Goal: Information Seeking & Learning: Stay updated

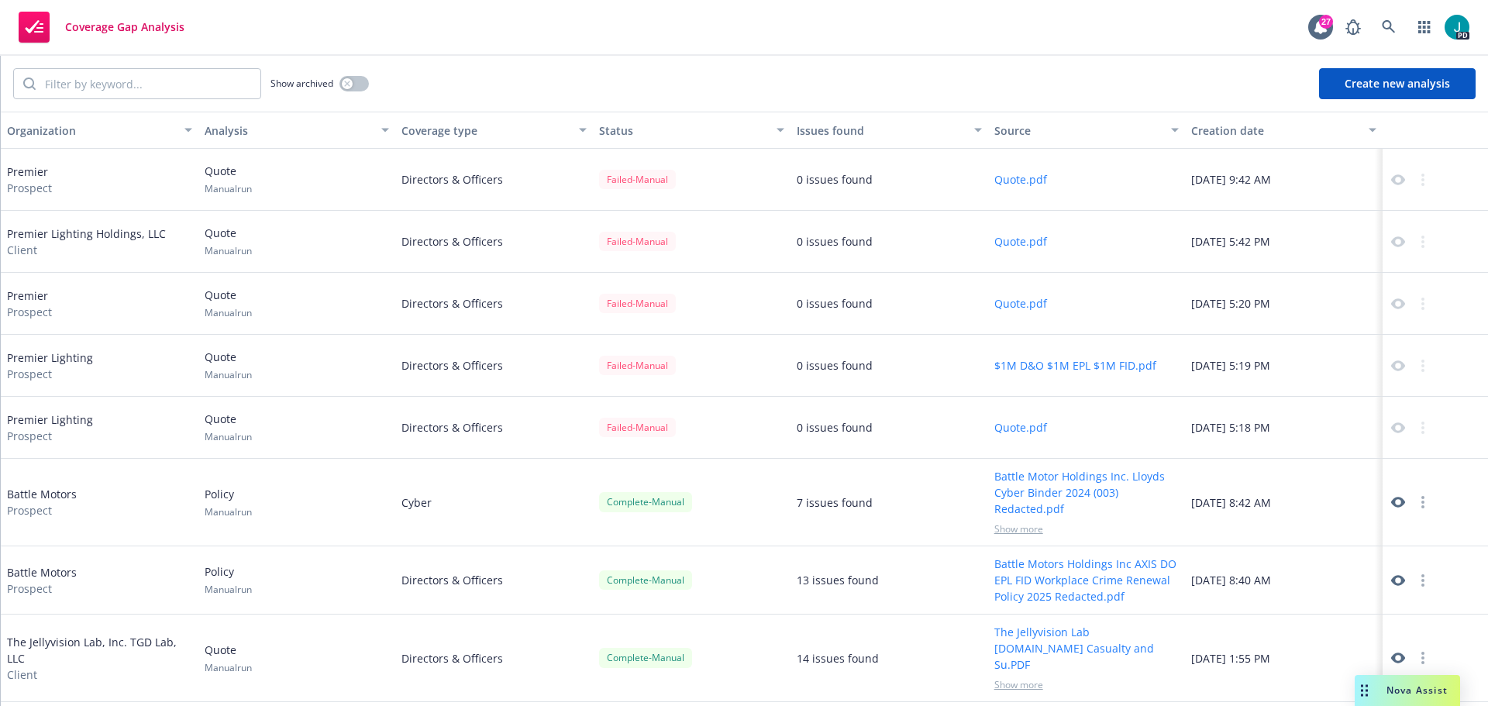
click at [1376, 692] on div "Nova Assist" at bounding box center [1417, 689] width 86 height 13
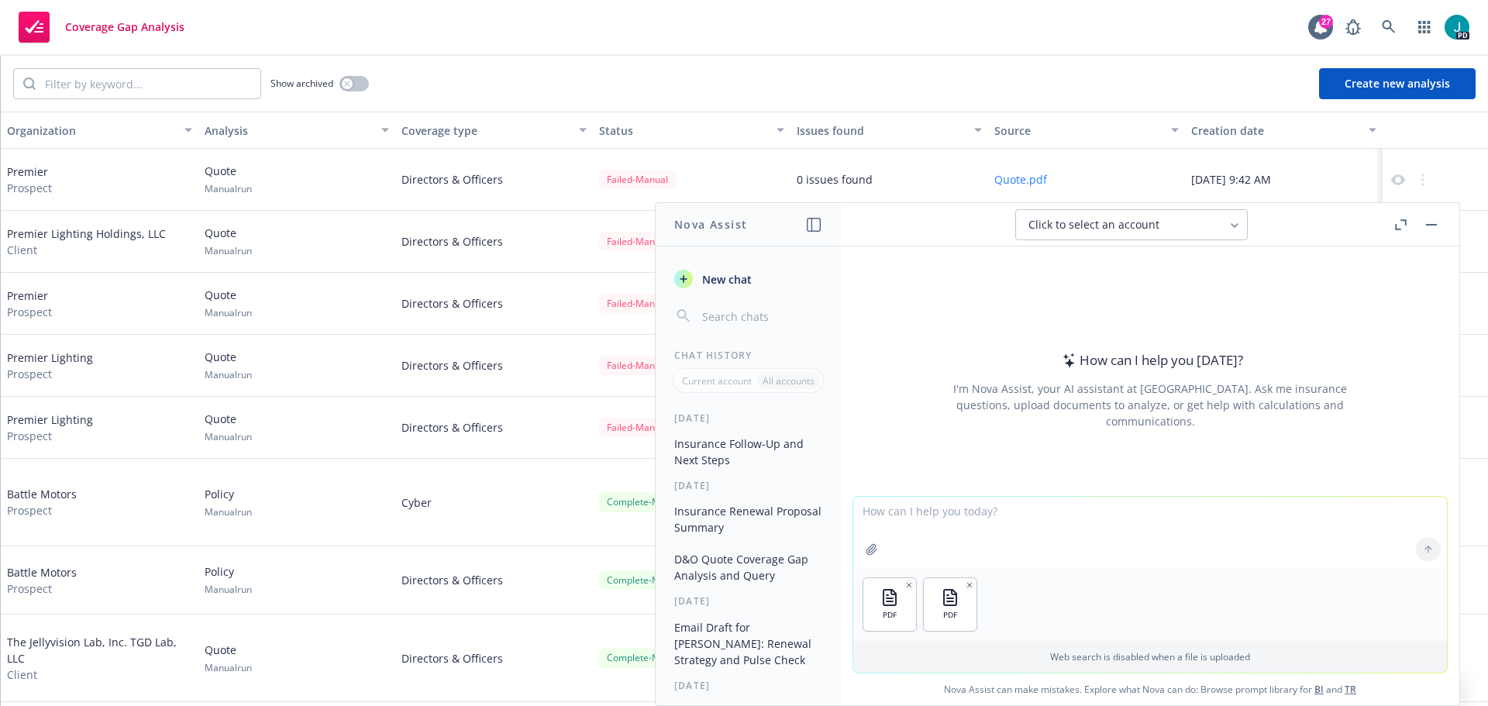
click at [901, 518] on textarea at bounding box center [1150, 532] width 594 height 71
click at [889, 508] on textarea at bounding box center [1150, 532] width 594 height 71
paste textarea "Attached is the D&O-EPL proposal. Expiring limits are flat. Includes a 2M D&O l…"
click at [1323, 514] on textarea "Attached is the D&O-EPL proposal. Expiring limits are flat. Includes a 2M D&O l…" at bounding box center [1150, 531] width 594 height 73
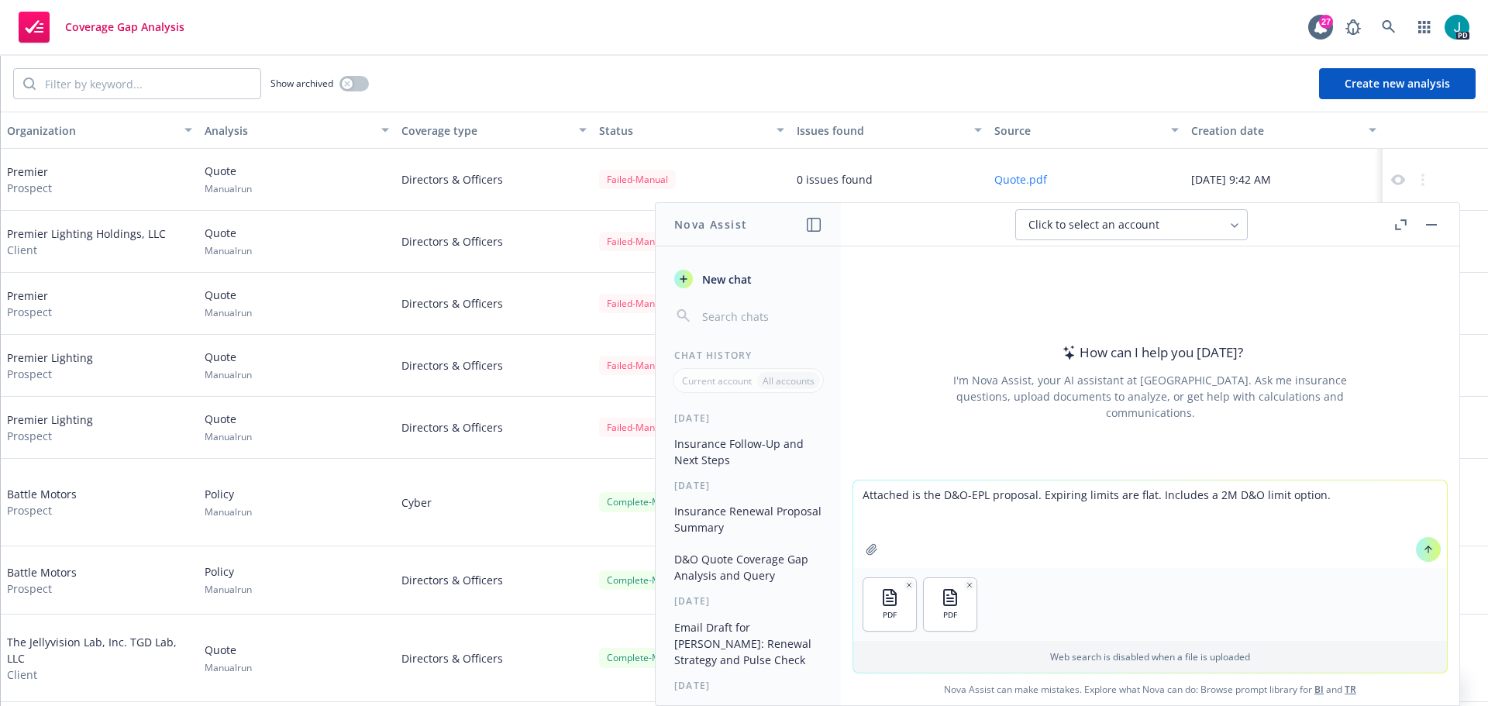
paste textarea "Please see the renewal proposal attached for your reference here above. Great r…"
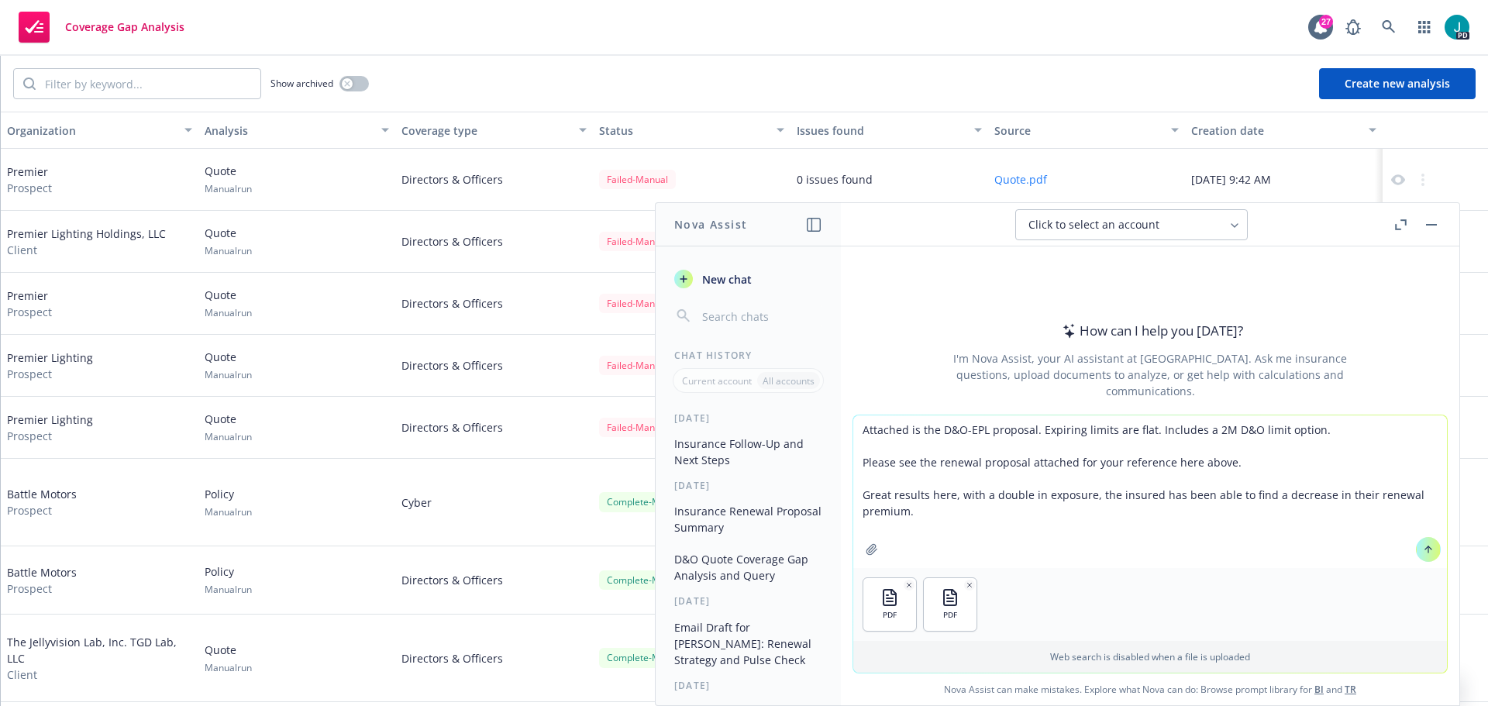
click at [1217, 540] on textarea "Attached is the D&O-EPL proposal. Expiring limits are flat. Includes a 2M D&O l…" at bounding box center [1150, 491] width 594 height 153
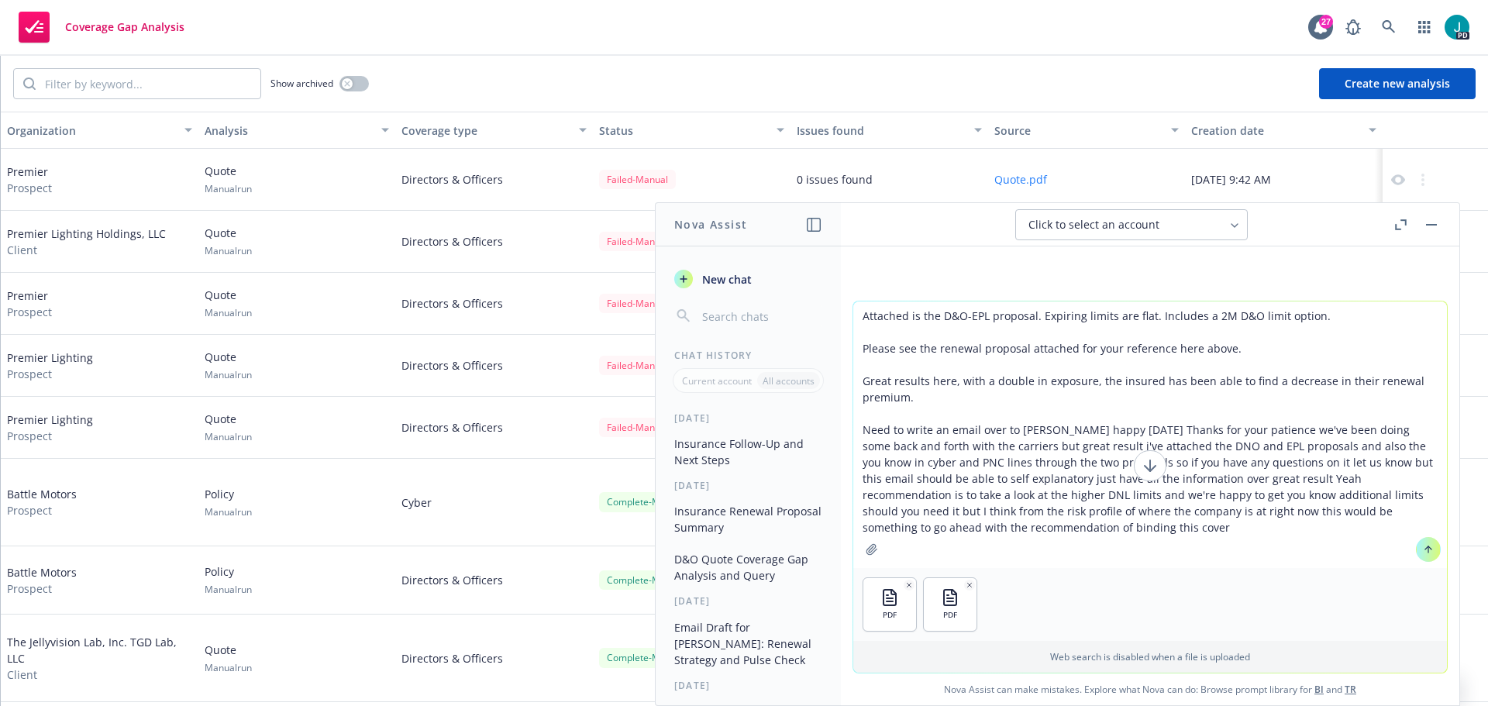
type textarea "Attached is the D&O-EPL proposal. Expiring limits are flat. Includes a 2M D&O l…"
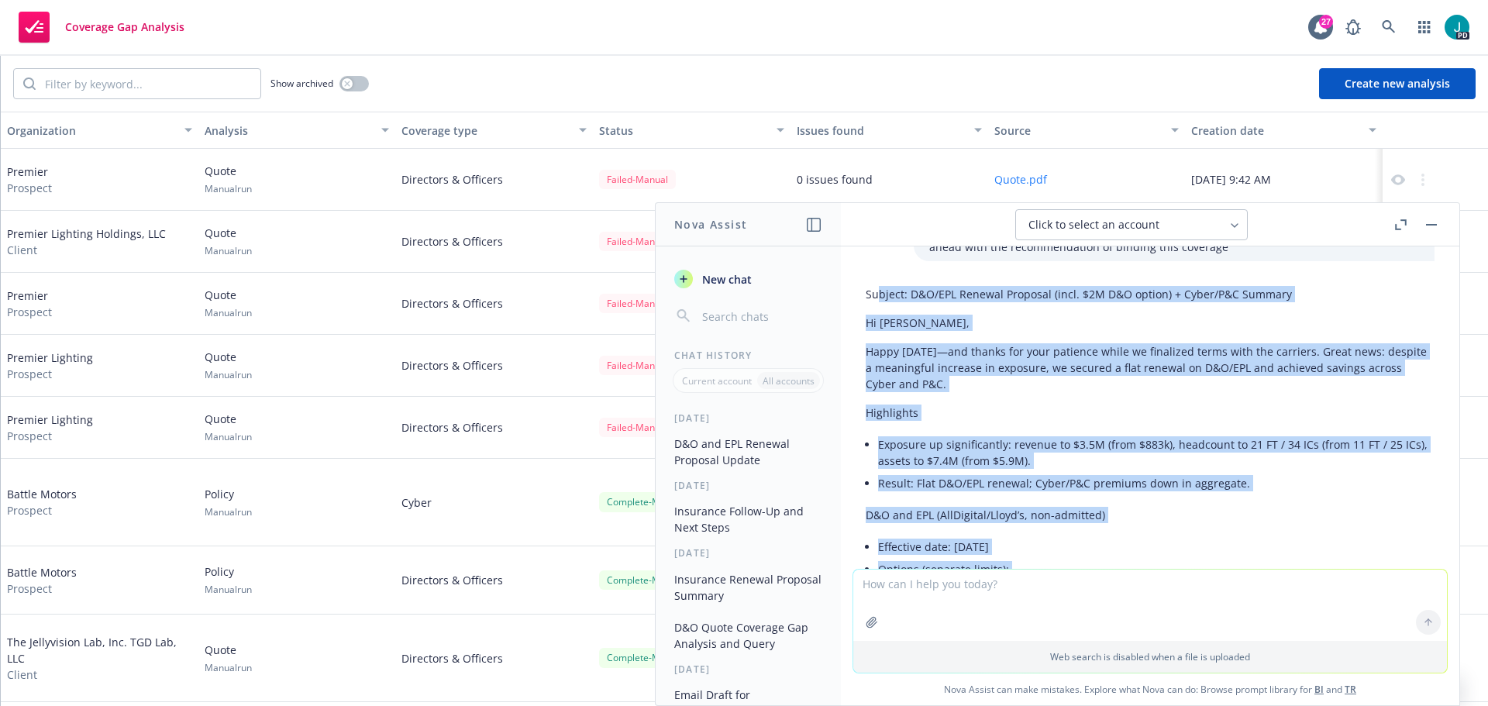
scroll to position [285, 0]
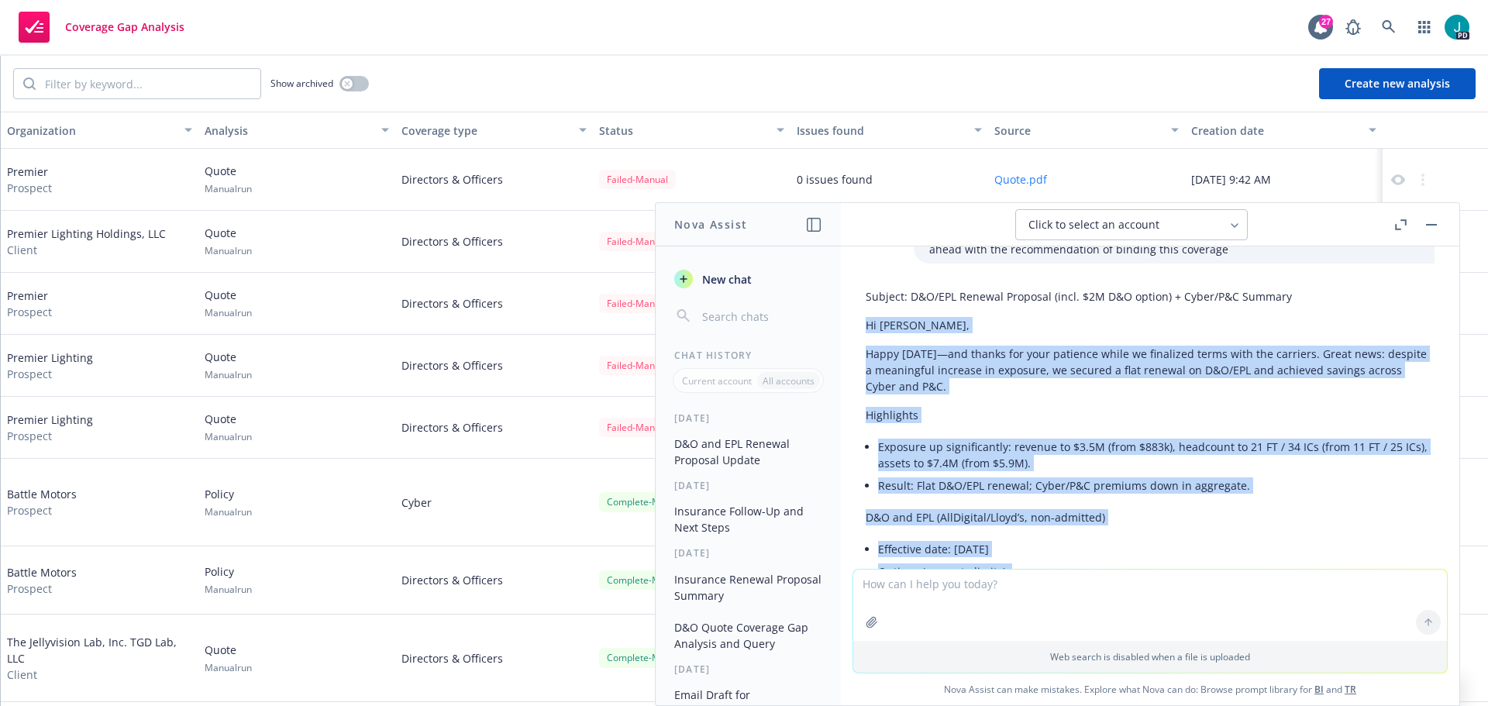
drag, startPoint x: 1264, startPoint y: 459, endPoint x: 868, endPoint y: 328, distance: 417.1
copy div "Lo Ipsu, Dolor Sitame—con adipis eli sedd eiusmodt incid ut laboreetd magna ali…"
